Goal: Task Accomplishment & Management: Manage account settings

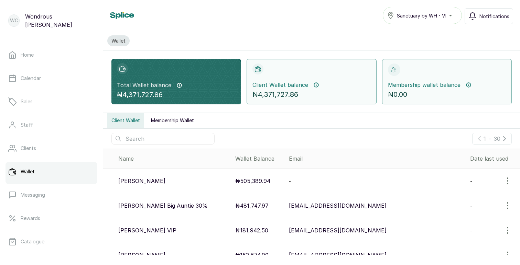
scroll to position [119, 0]
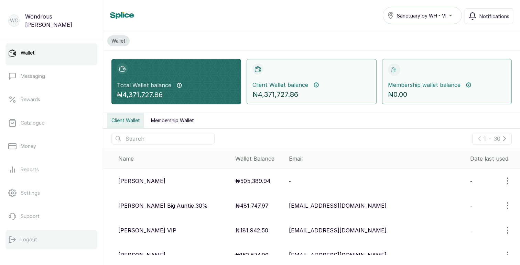
click at [28, 239] on p "Logout" at bounding box center [29, 240] width 17 height 7
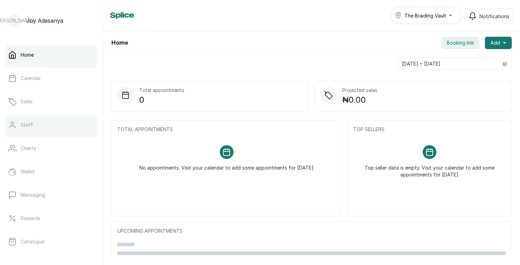
click at [32, 125] on link "Staff" at bounding box center [52, 125] width 92 height 19
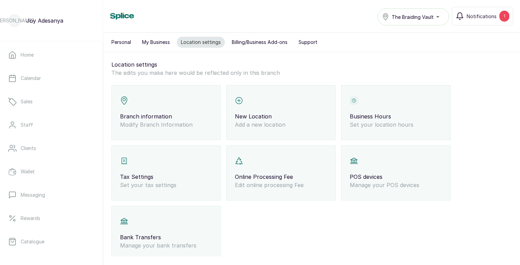
click at [167, 172] on div "Tax Settings Set your tax settings" at bounding box center [165, 173] width 109 height 55
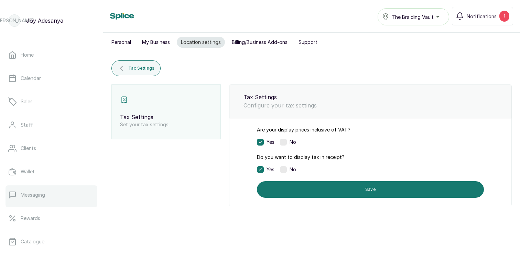
scroll to position [119, 0]
click at [251, 43] on button "Billing/Business Add-ons" at bounding box center [260, 42] width 64 height 11
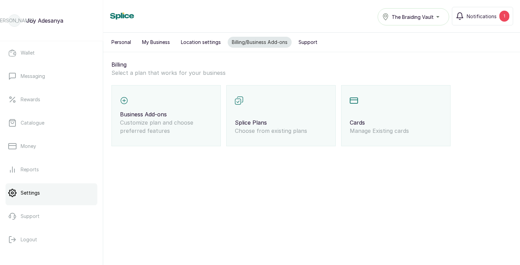
click at [194, 44] on button "Location settings" at bounding box center [201, 42] width 48 height 11
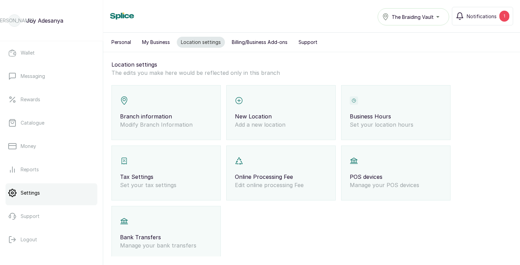
click at [178, 116] on p "Branch information" at bounding box center [166, 116] width 92 height 8
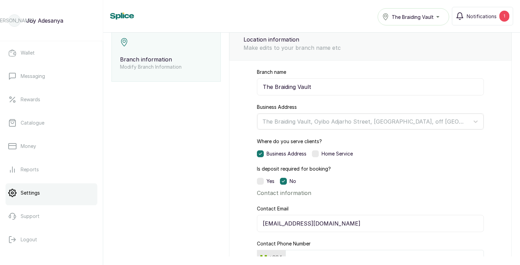
scroll to position [110, 0]
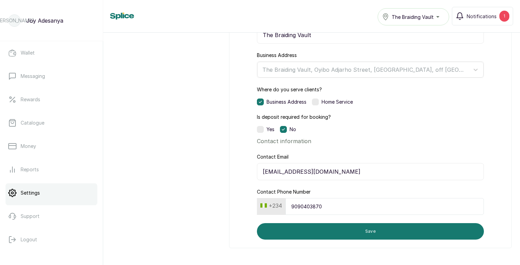
click at [261, 128] on label at bounding box center [260, 129] width 7 height 7
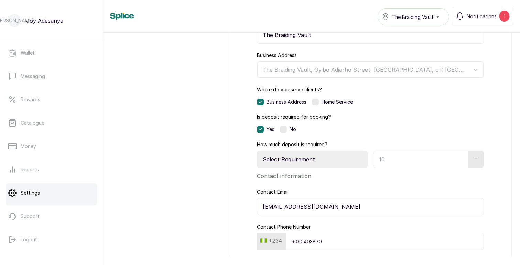
click at [309, 160] on select "Select Requirement Percentage Fixed Amount" at bounding box center [312, 159] width 111 height 17
select select "percentage"
click at [395, 159] on input "text" at bounding box center [419, 159] width 92 height 17
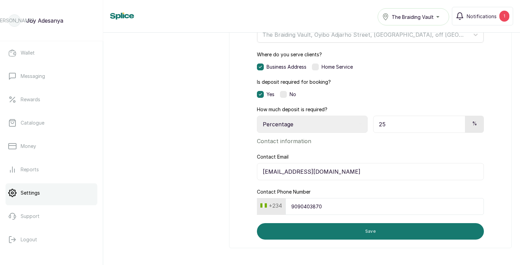
type input "25"
click at [274, 171] on input "joy.a@thebraidingvault.com" at bounding box center [370, 171] width 227 height 17
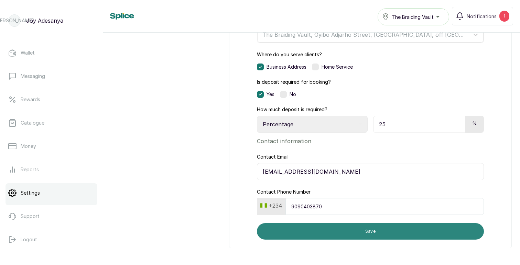
type input "[EMAIL_ADDRESS][DOMAIN_NAME]"
click at [361, 228] on button "Save" at bounding box center [370, 232] width 227 height 17
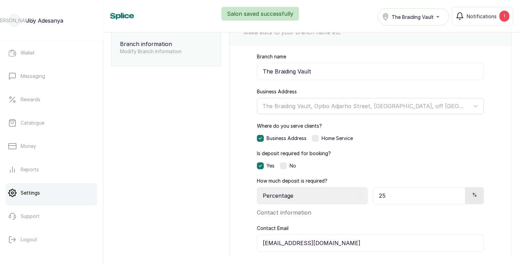
scroll to position [17, 0]
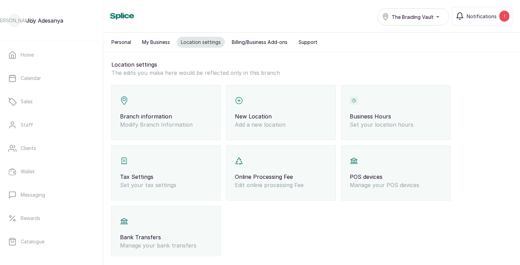
click at [184, 117] on p "Branch information" at bounding box center [166, 116] width 92 height 8
select select "percentage"
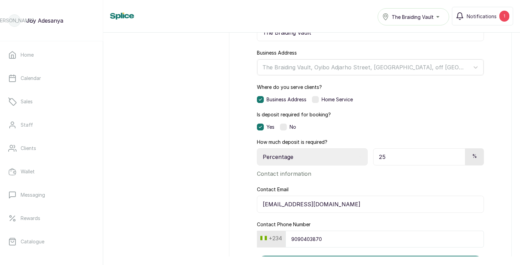
scroll to position [113, 0]
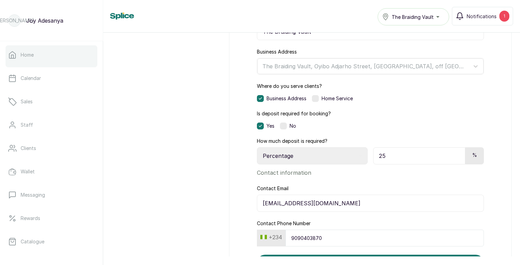
click at [41, 55] on link "Home" at bounding box center [52, 54] width 92 height 19
